Goal: Obtain resource: Obtain resource

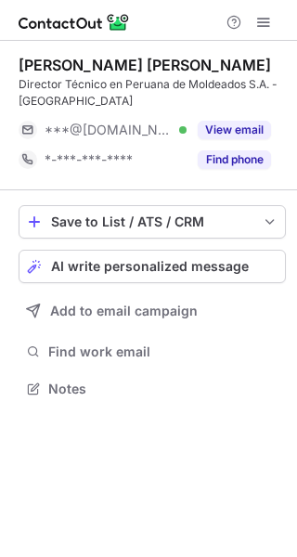
scroll to position [376, 297]
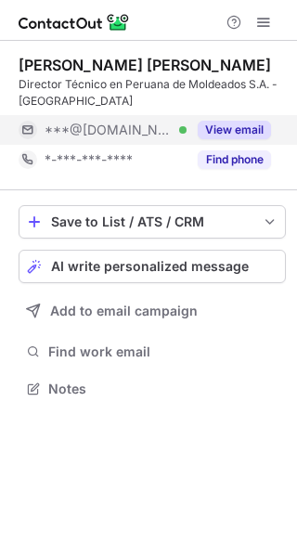
click at [169, 139] on div "***@gmail.com Verified" at bounding box center [103, 130] width 168 height 30
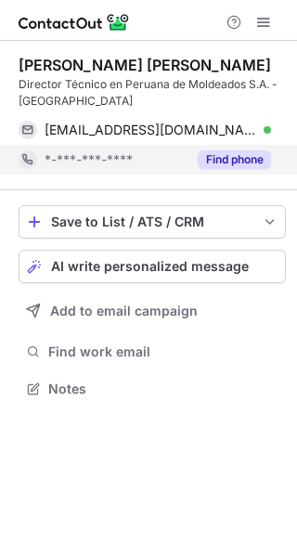
click at [227, 155] on button "Find phone" at bounding box center [234, 159] width 73 height 19
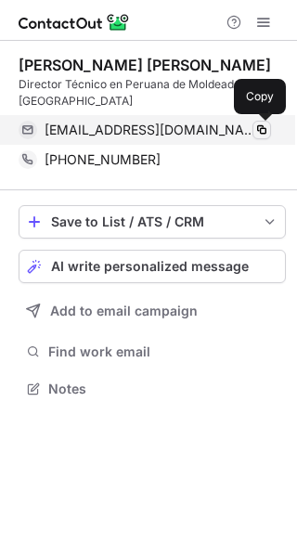
click at [259, 126] on span at bounding box center [261, 129] width 15 height 15
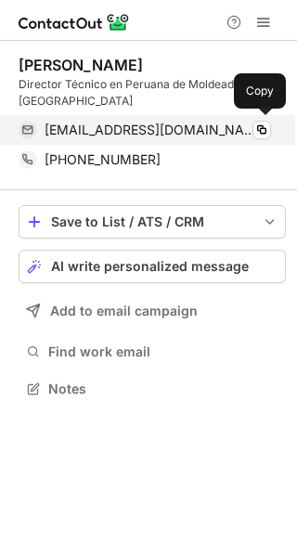
scroll to position [376, 297]
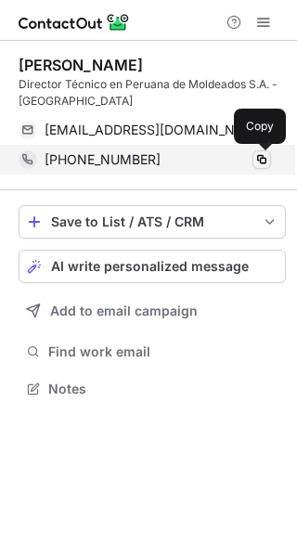
click at [262, 160] on span at bounding box center [261, 159] width 15 height 15
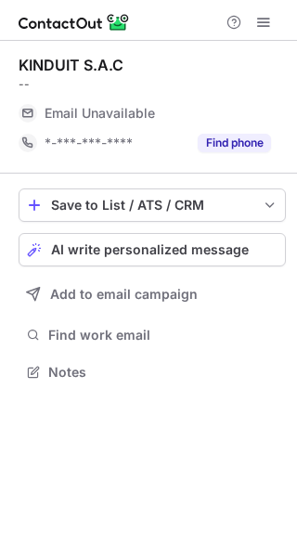
scroll to position [359, 297]
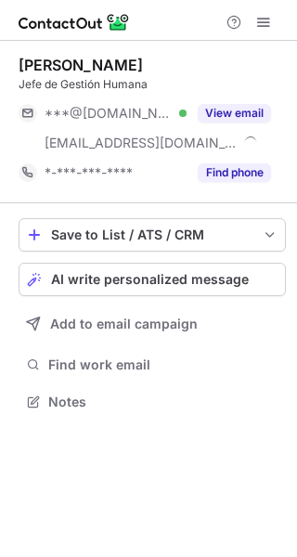
scroll to position [389, 297]
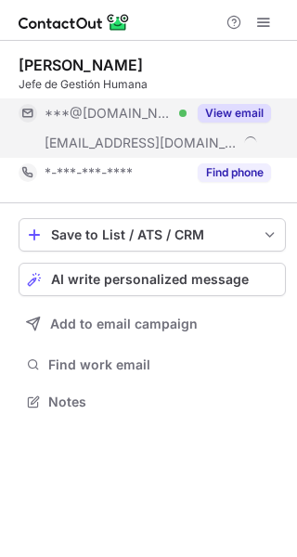
click at [244, 111] on button "View email" at bounding box center [234, 113] width 73 height 19
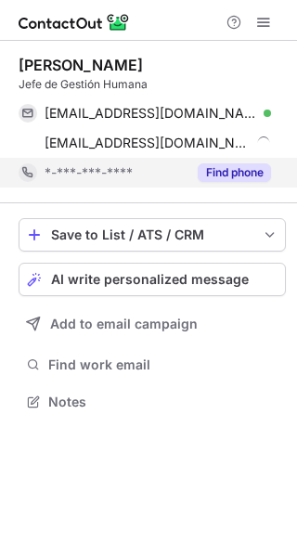
click at [244, 171] on button "Find phone" at bounding box center [234, 172] width 73 height 19
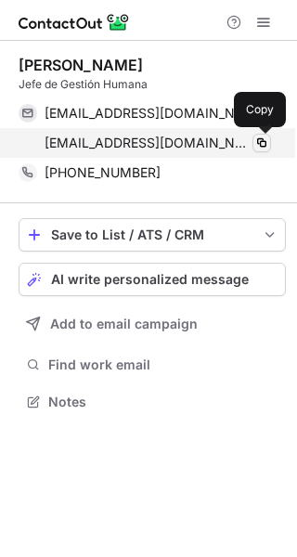
click at [260, 144] on span at bounding box center [261, 142] width 15 height 15
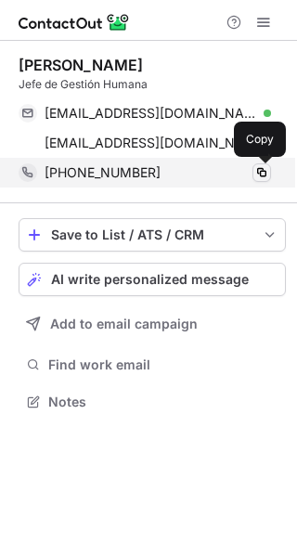
click at [262, 171] on span at bounding box center [261, 172] width 15 height 15
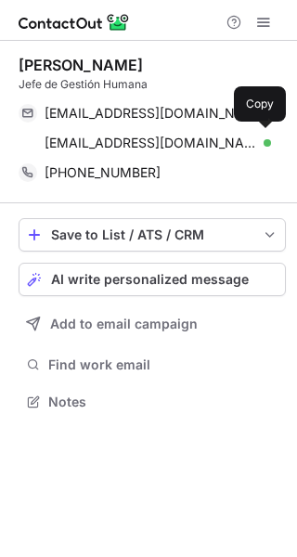
scroll to position [389, 297]
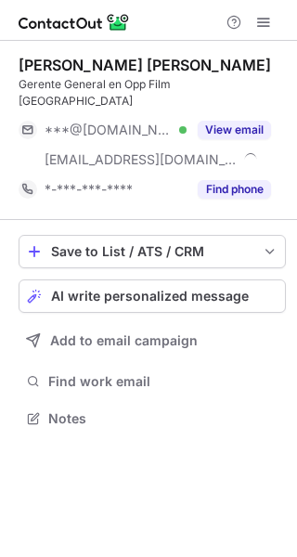
scroll to position [389, 297]
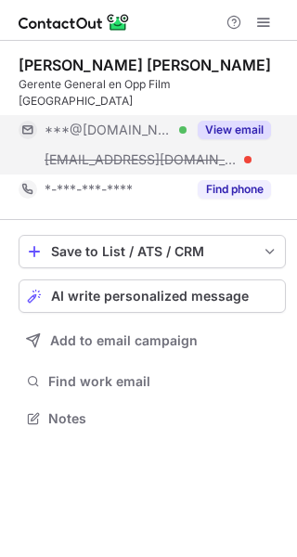
click at [238, 121] on button "View email" at bounding box center [234, 130] width 73 height 19
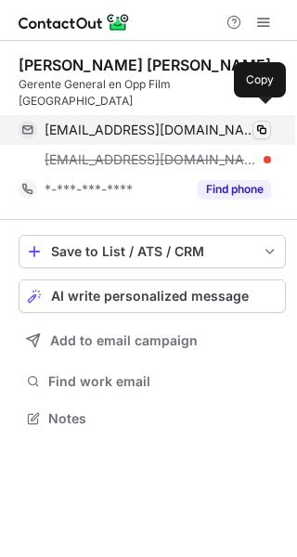
click at [258, 122] on span at bounding box center [261, 129] width 15 height 15
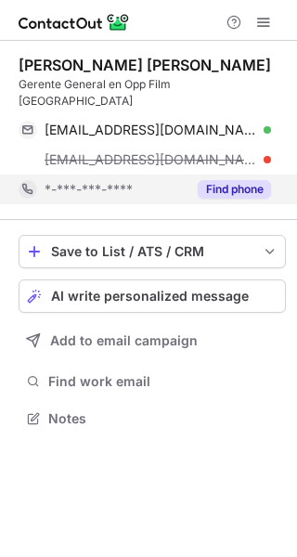
click at [248, 180] on button "Find phone" at bounding box center [234, 189] width 73 height 19
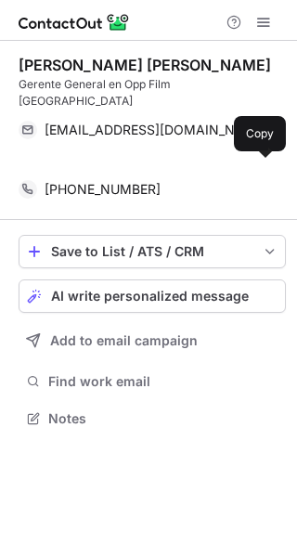
scroll to position [359, 297]
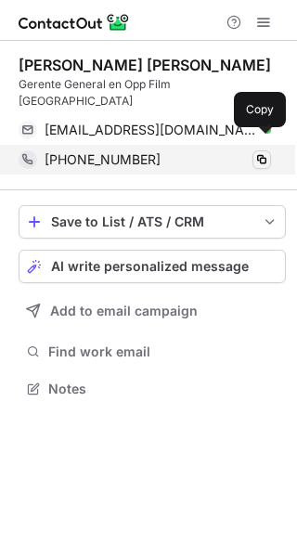
click at [263, 152] on span at bounding box center [261, 159] width 15 height 15
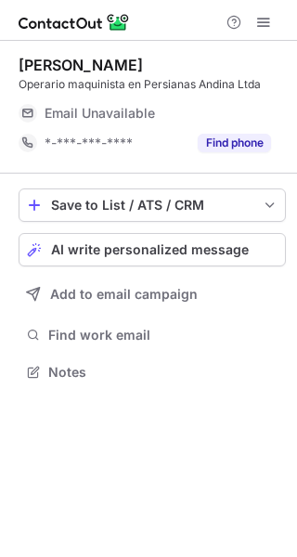
scroll to position [359, 297]
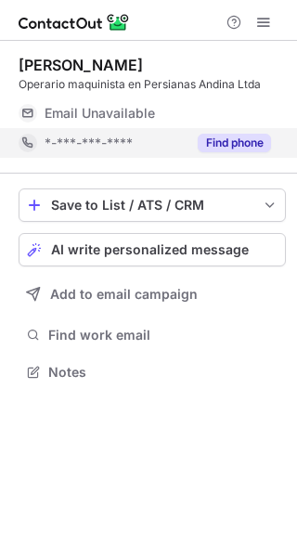
click at [218, 143] on button "Find phone" at bounding box center [234, 143] width 73 height 19
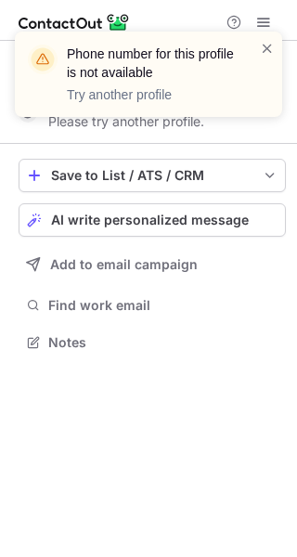
scroll to position [329, 297]
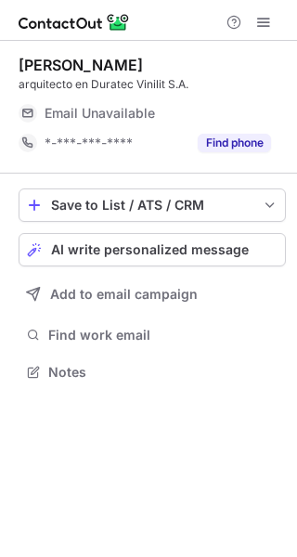
scroll to position [359, 297]
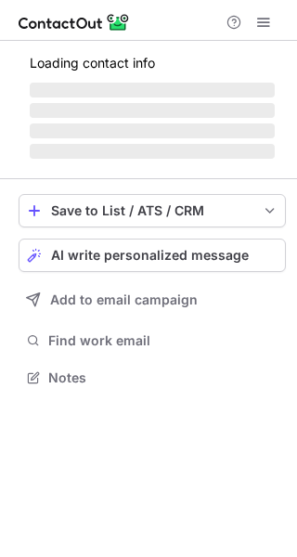
scroll to position [405, 297]
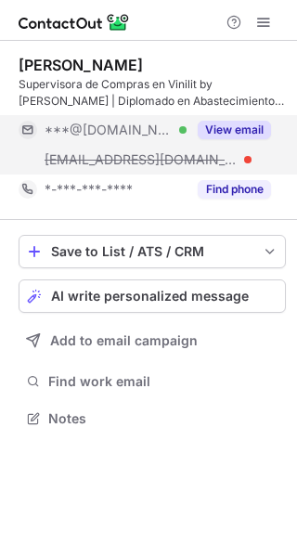
click at [251, 124] on button "View email" at bounding box center [234, 130] width 73 height 19
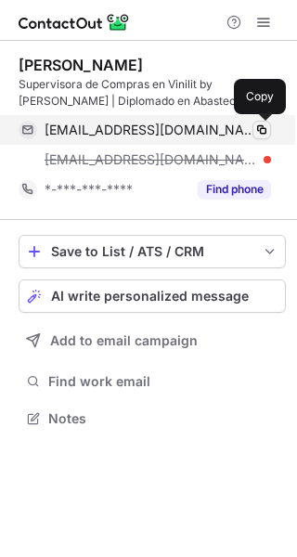
click at [258, 123] on span at bounding box center [261, 129] width 15 height 15
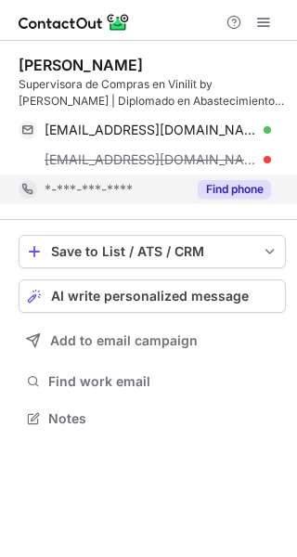
click at [240, 190] on button "Find phone" at bounding box center [234, 189] width 73 height 19
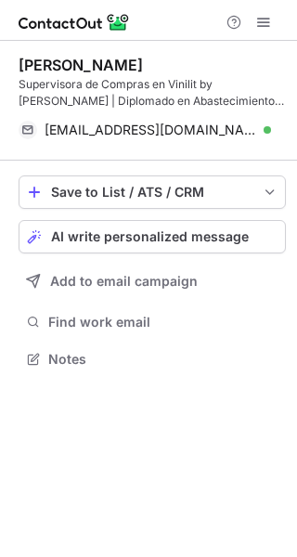
scroll to position [346, 297]
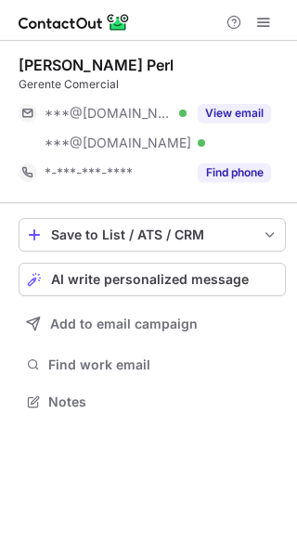
scroll to position [389, 297]
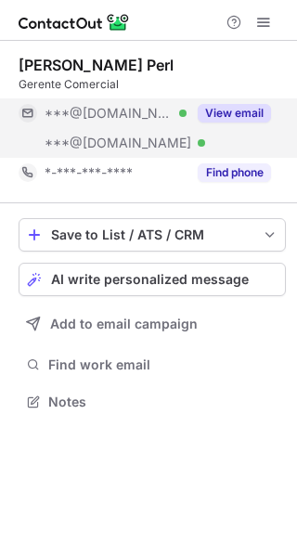
click at [249, 122] on div "View email" at bounding box center [228, 113] width 84 height 30
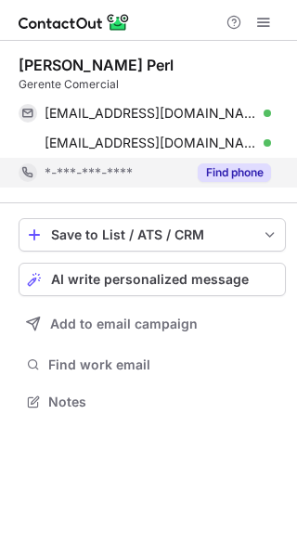
click at [234, 184] on div "Find phone" at bounding box center [228, 173] width 84 height 30
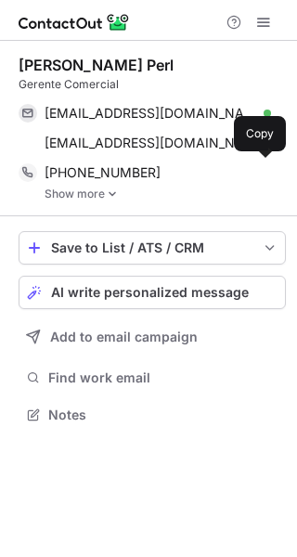
scroll to position [402, 297]
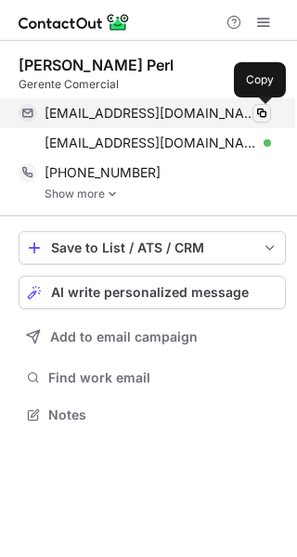
click at [264, 111] on span at bounding box center [261, 113] width 15 height 15
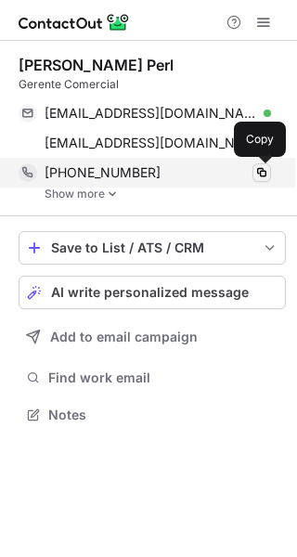
click at [259, 174] on span at bounding box center [261, 172] width 15 height 15
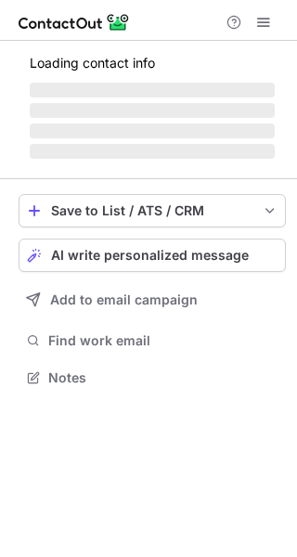
scroll to position [359, 297]
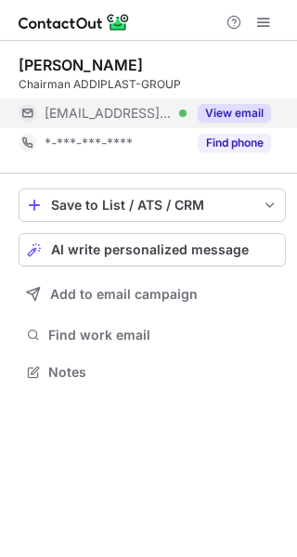
click at [230, 112] on button "View email" at bounding box center [234, 113] width 73 height 19
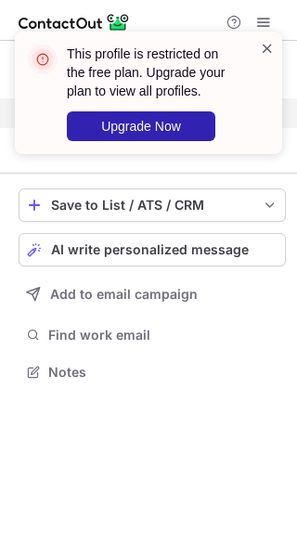
click at [268, 51] on span at bounding box center [267, 48] width 15 height 19
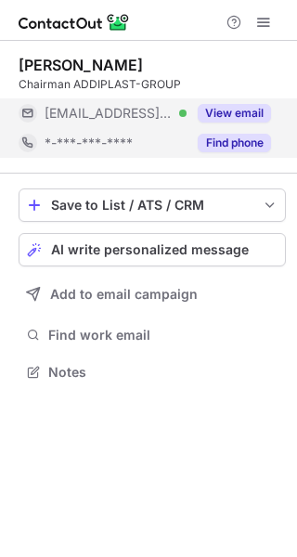
click at [231, 148] on button "Find phone" at bounding box center [234, 143] width 73 height 19
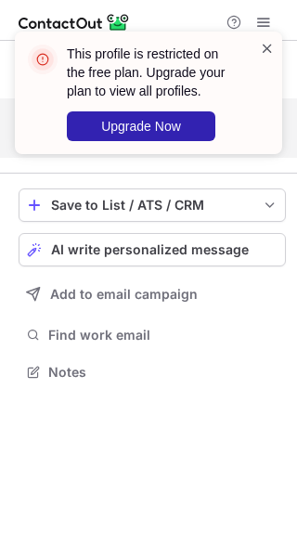
click at [269, 48] on span at bounding box center [267, 48] width 15 height 19
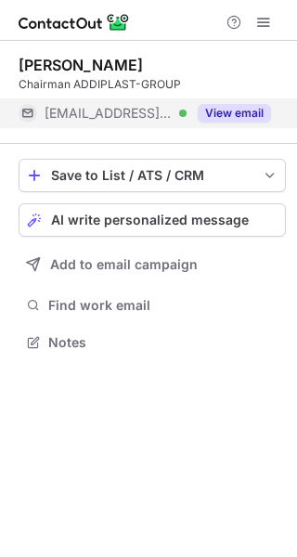
scroll to position [329, 297]
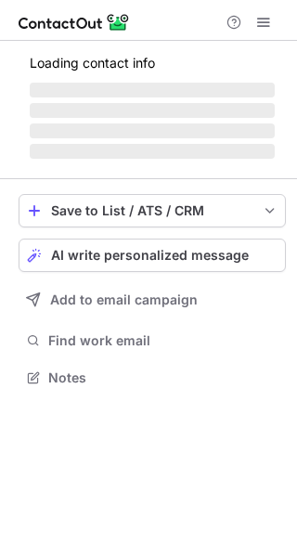
scroll to position [359, 297]
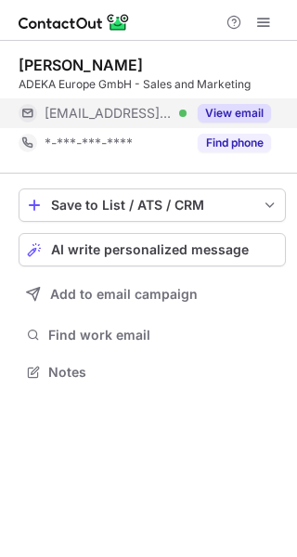
click at [218, 117] on button "View email" at bounding box center [234, 113] width 73 height 19
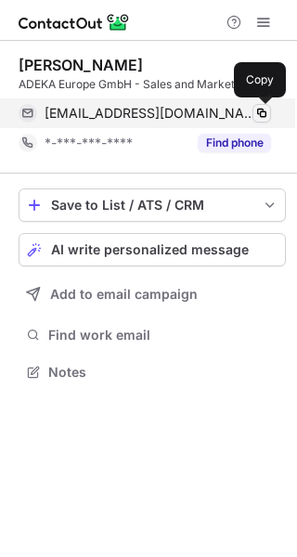
click at [262, 114] on span at bounding box center [261, 113] width 15 height 15
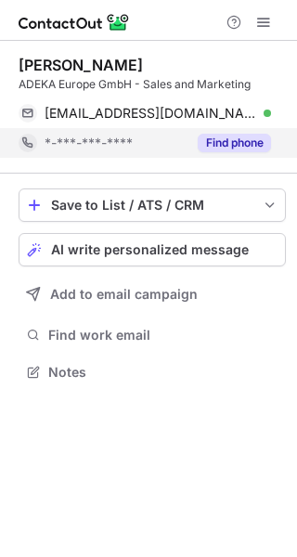
click at [221, 148] on button "Find phone" at bounding box center [234, 143] width 73 height 19
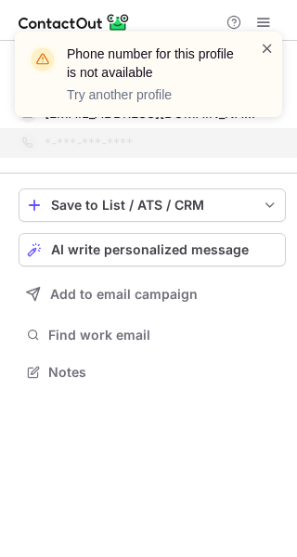
click at [266, 50] on span at bounding box center [267, 48] width 15 height 19
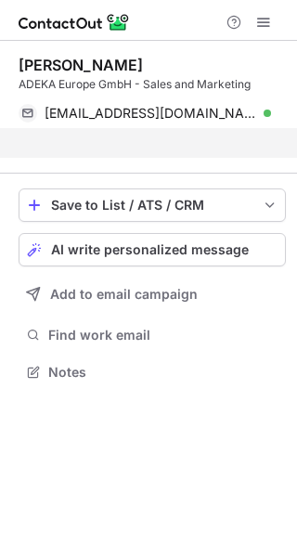
scroll to position [329, 297]
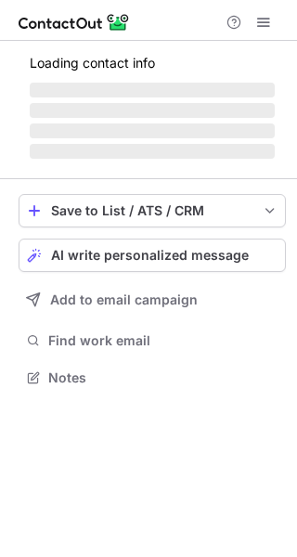
scroll to position [359, 297]
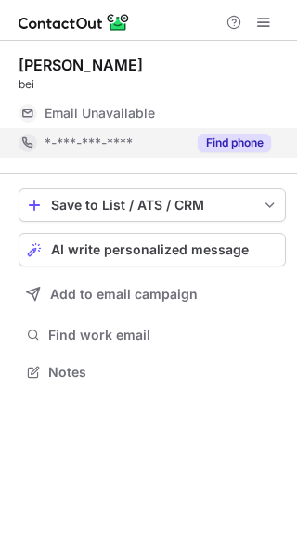
click at [216, 141] on button "Find phone" at bounding box center [234, 143] width 73 height 19
